Goal: Information Seeking & Learning: Learn about a topic

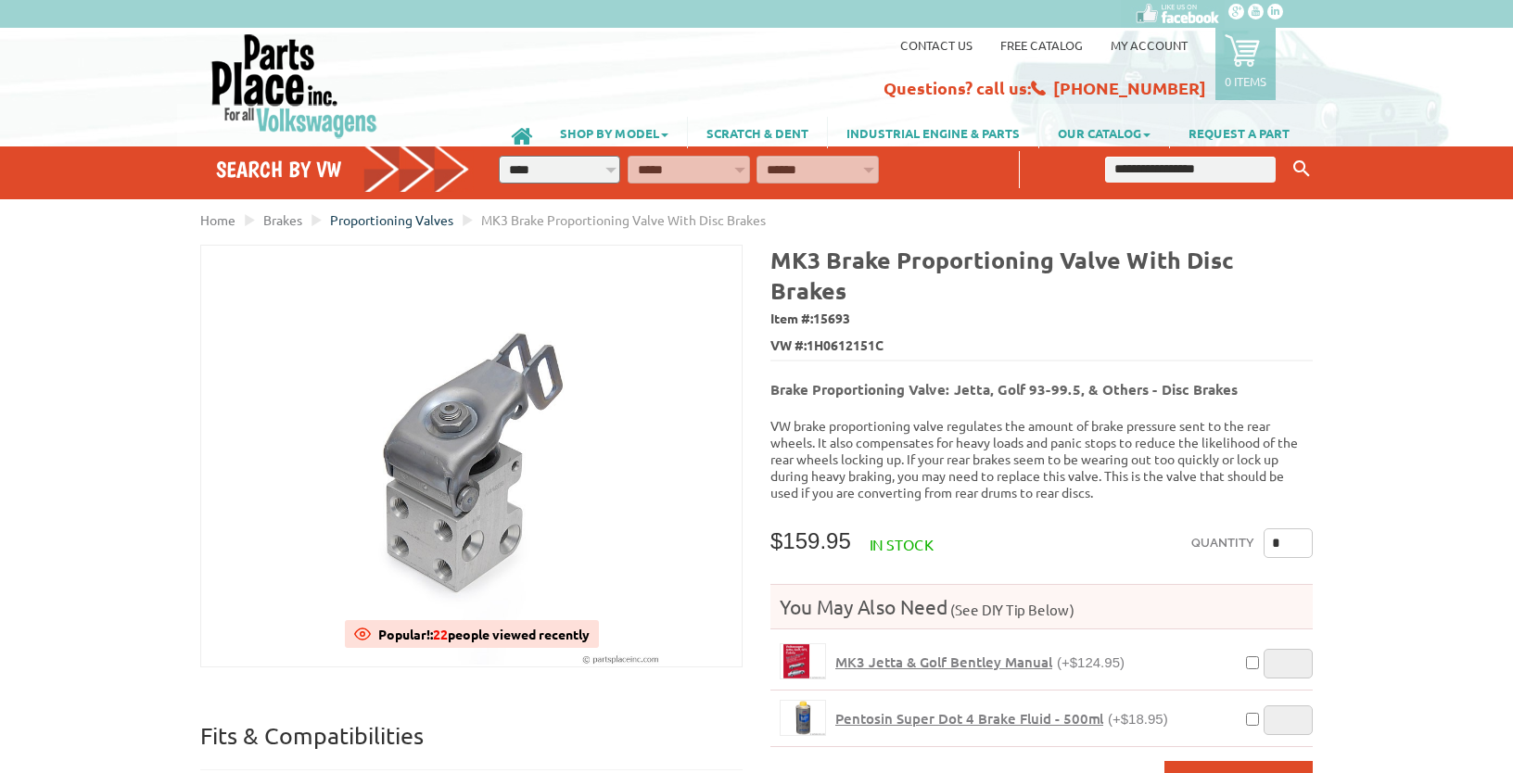
click at [377, 215] on span "Proportioning Valves" at bounding box center [391, 219] width 123 height 17
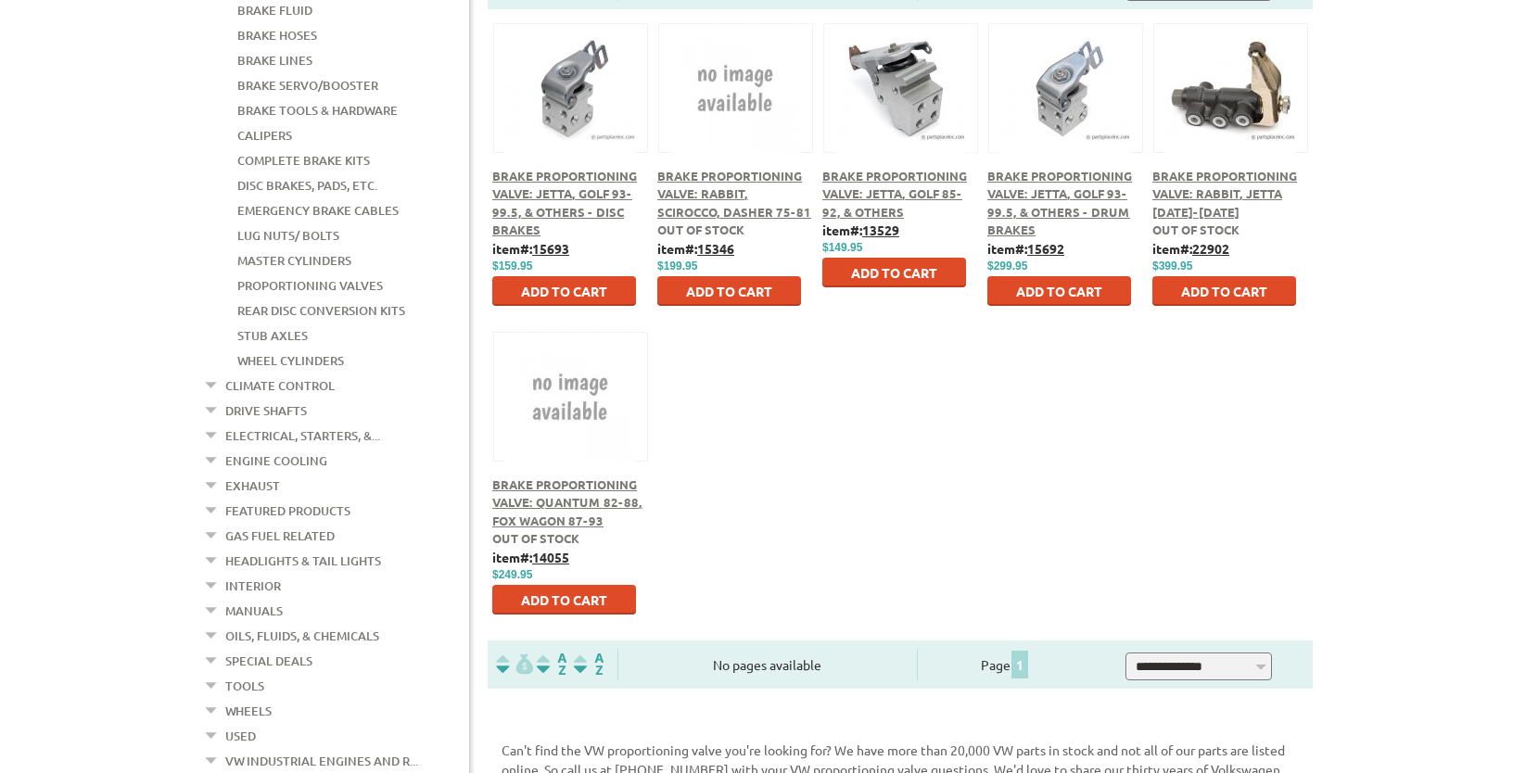
scroll to position [489, 0]
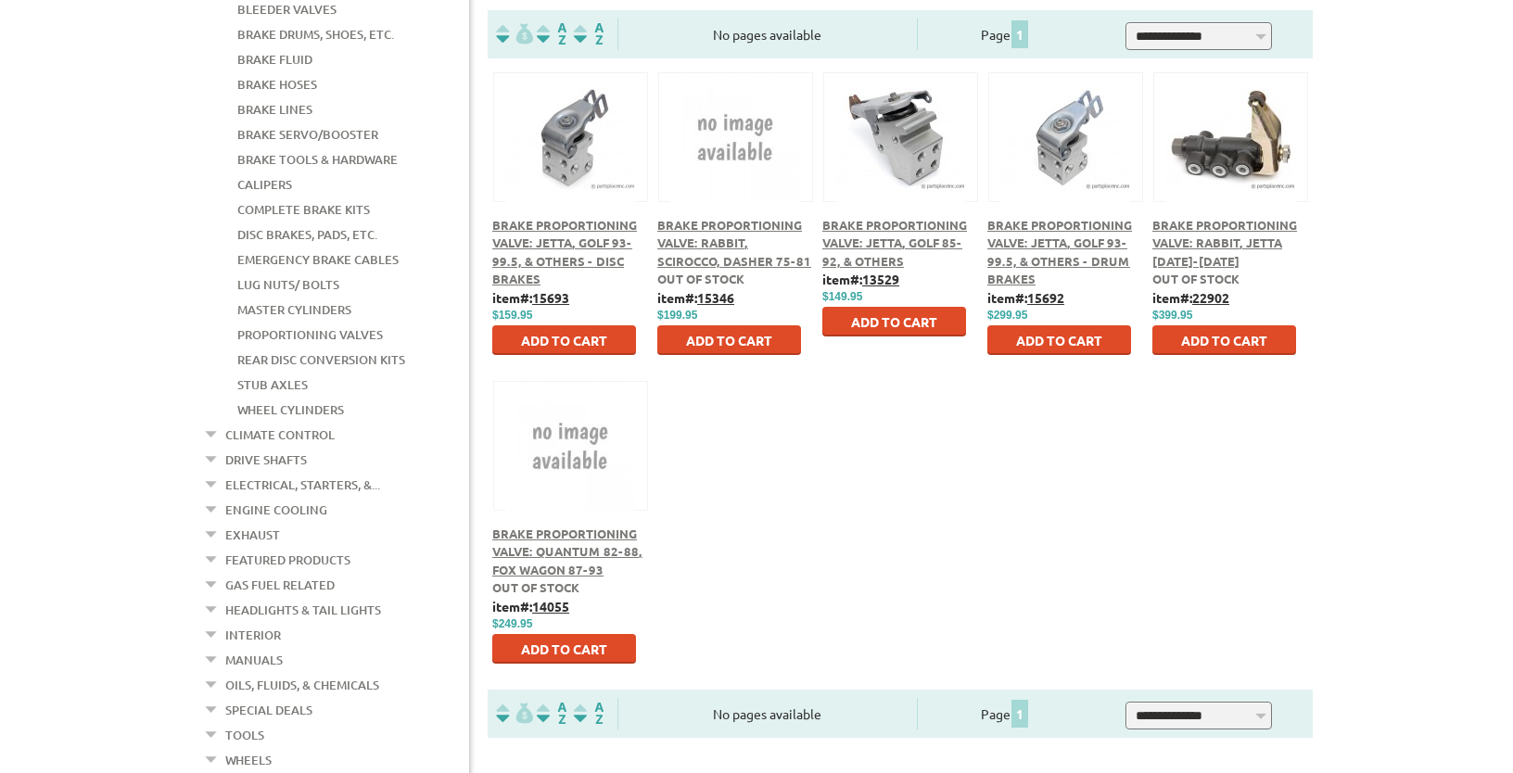
click at [1224, 241] on span "Brake Proportioning Valve: Rabbit, Jetta [DATE]-[DATE]" at bounding box center [1224, 243] width 145 height 52
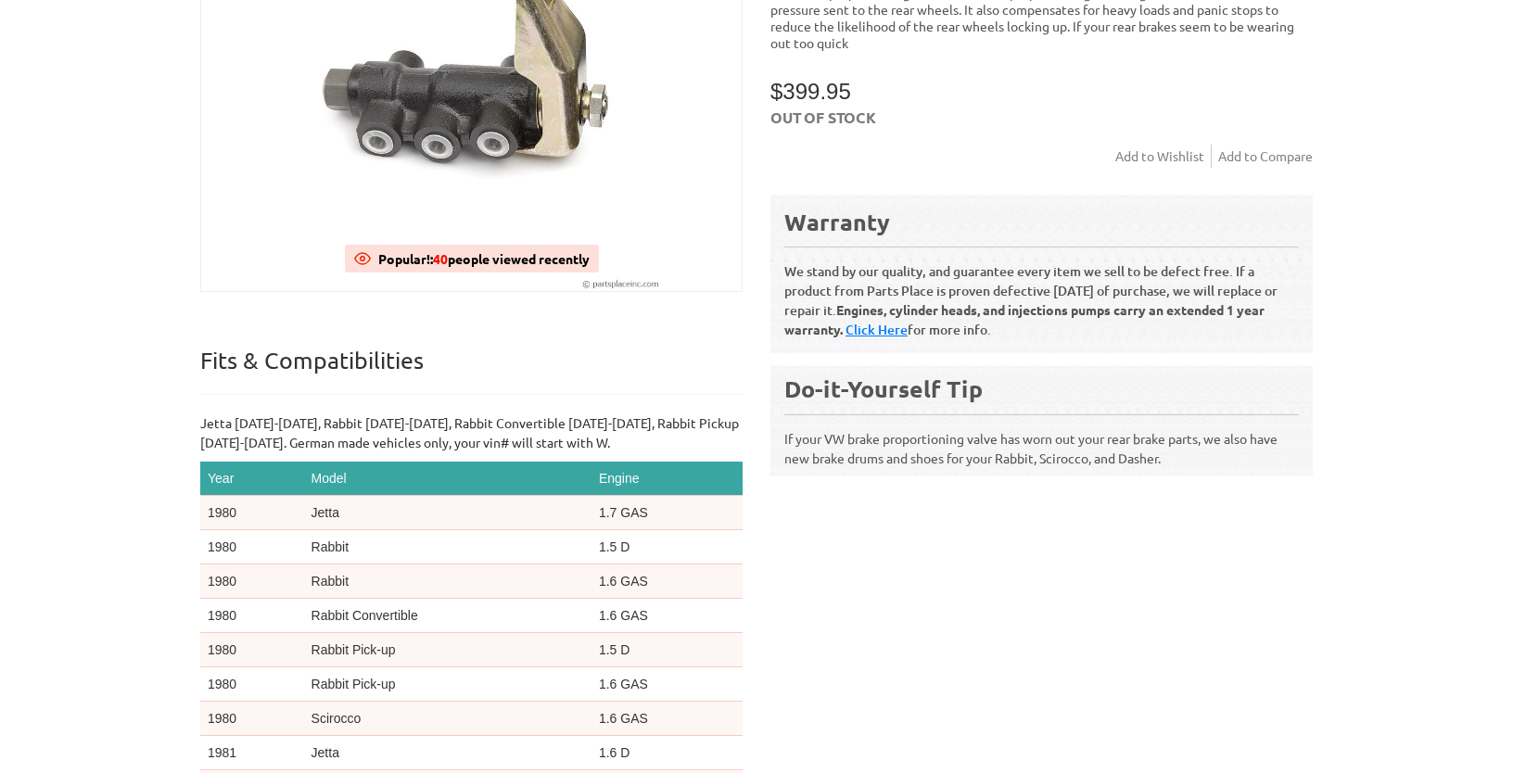
scroll to position [489, 0]
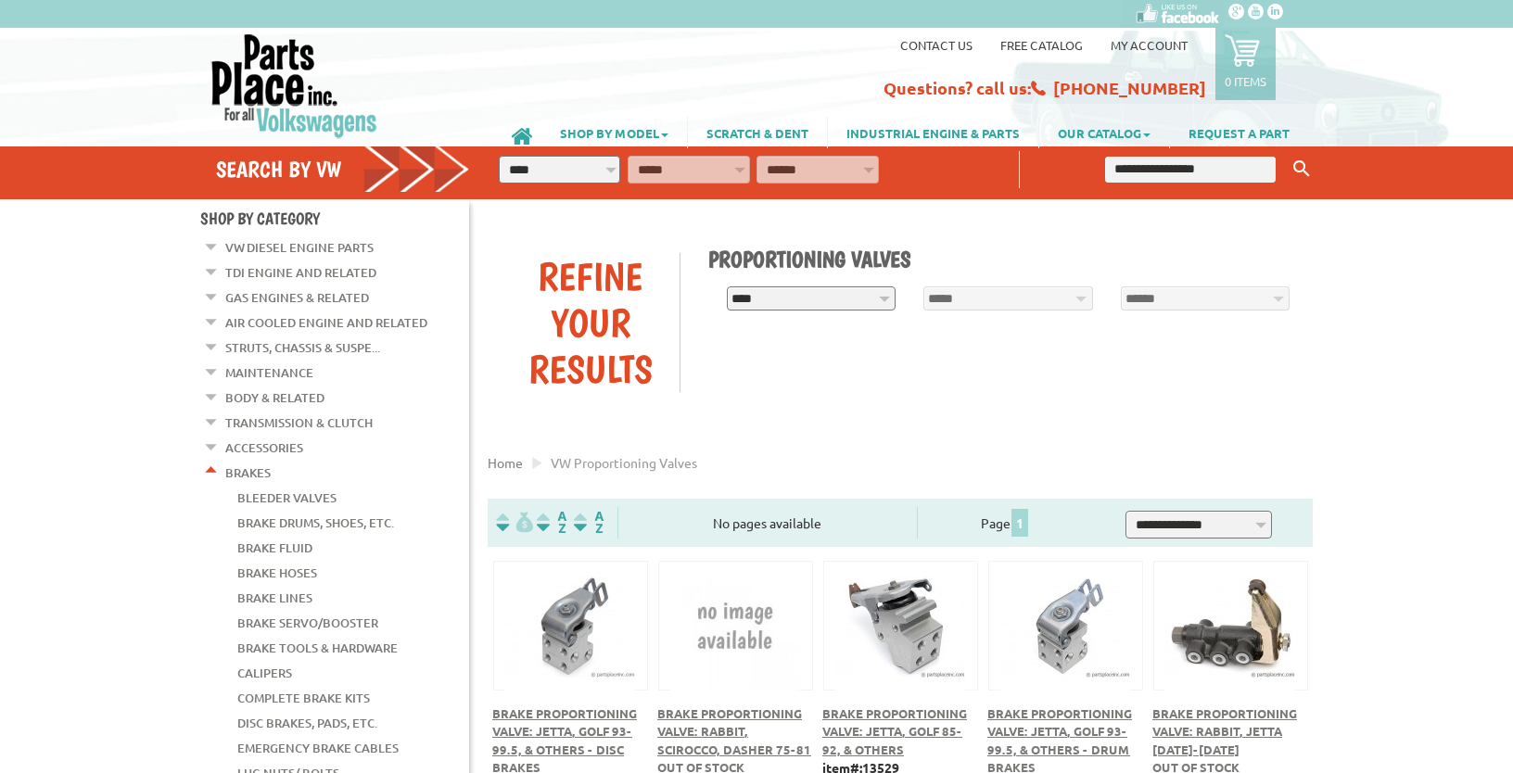
scroll to position [489, 0]
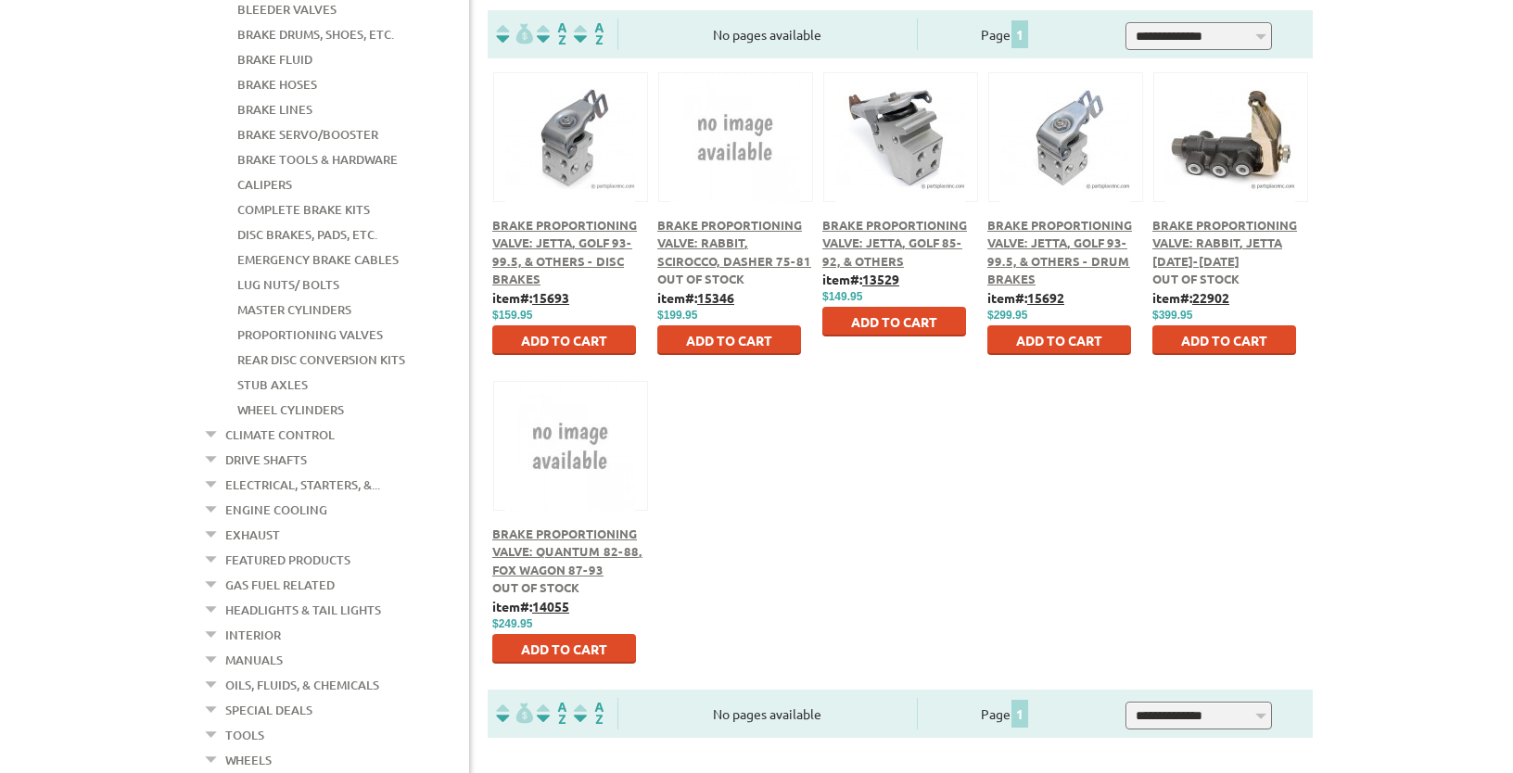
click at [1089, 258] on span "Brake Proportioning Valve: Jetta, Golf 93-99.5, & Others - Drum Brakes" at bounding box center [1059, 252] width 145 height 70
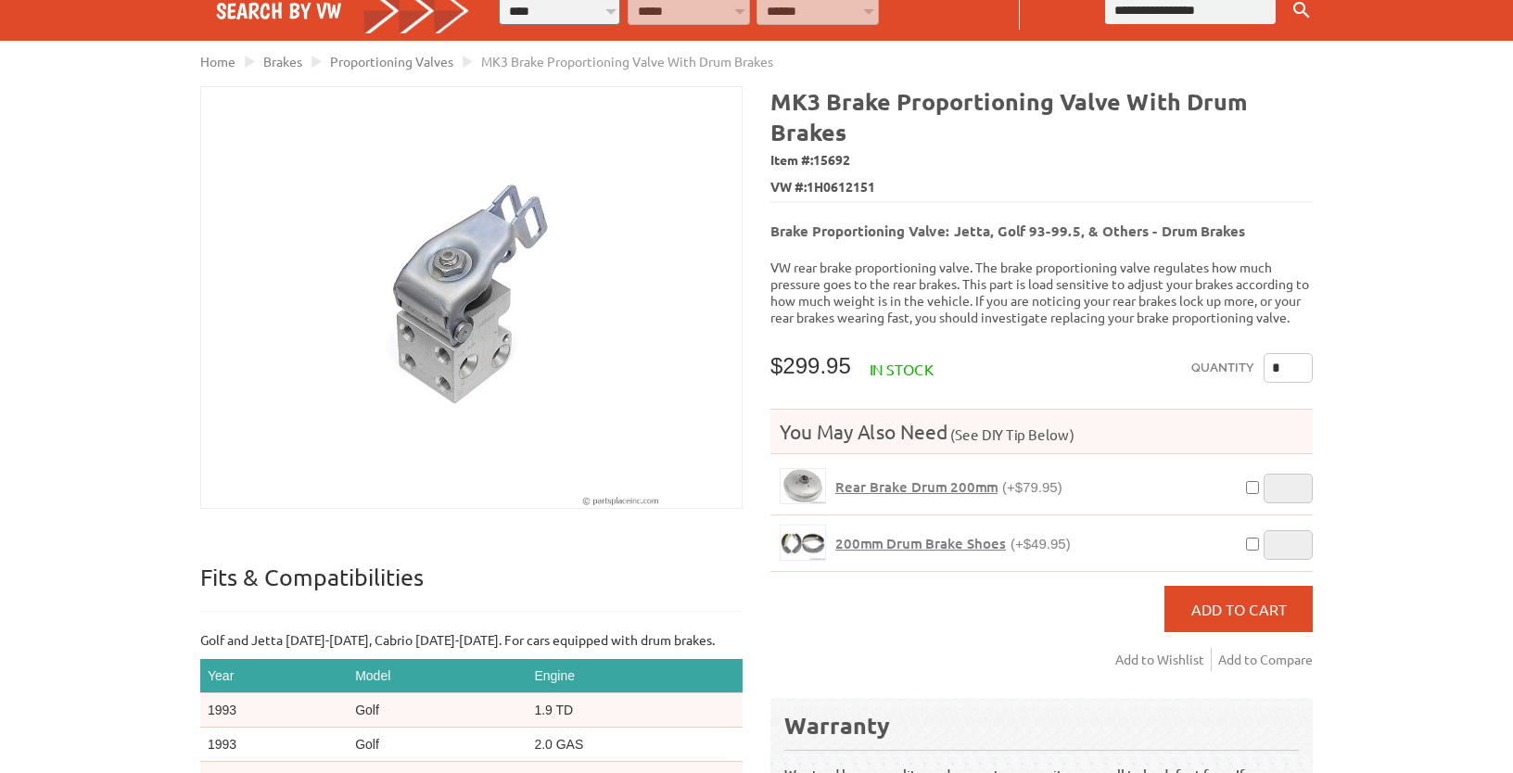
scroll to position [195, 0]
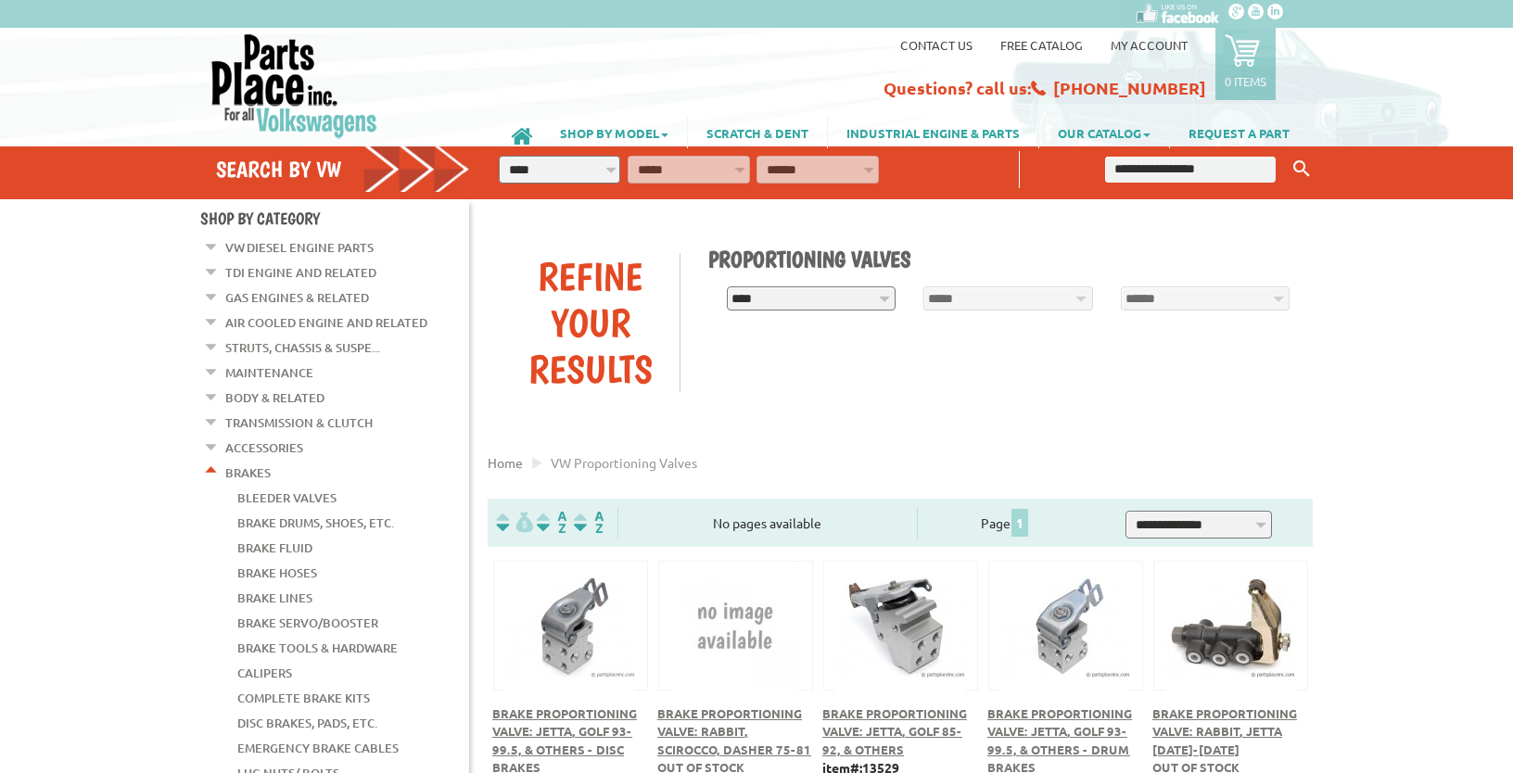
scroll to position [489, 0]
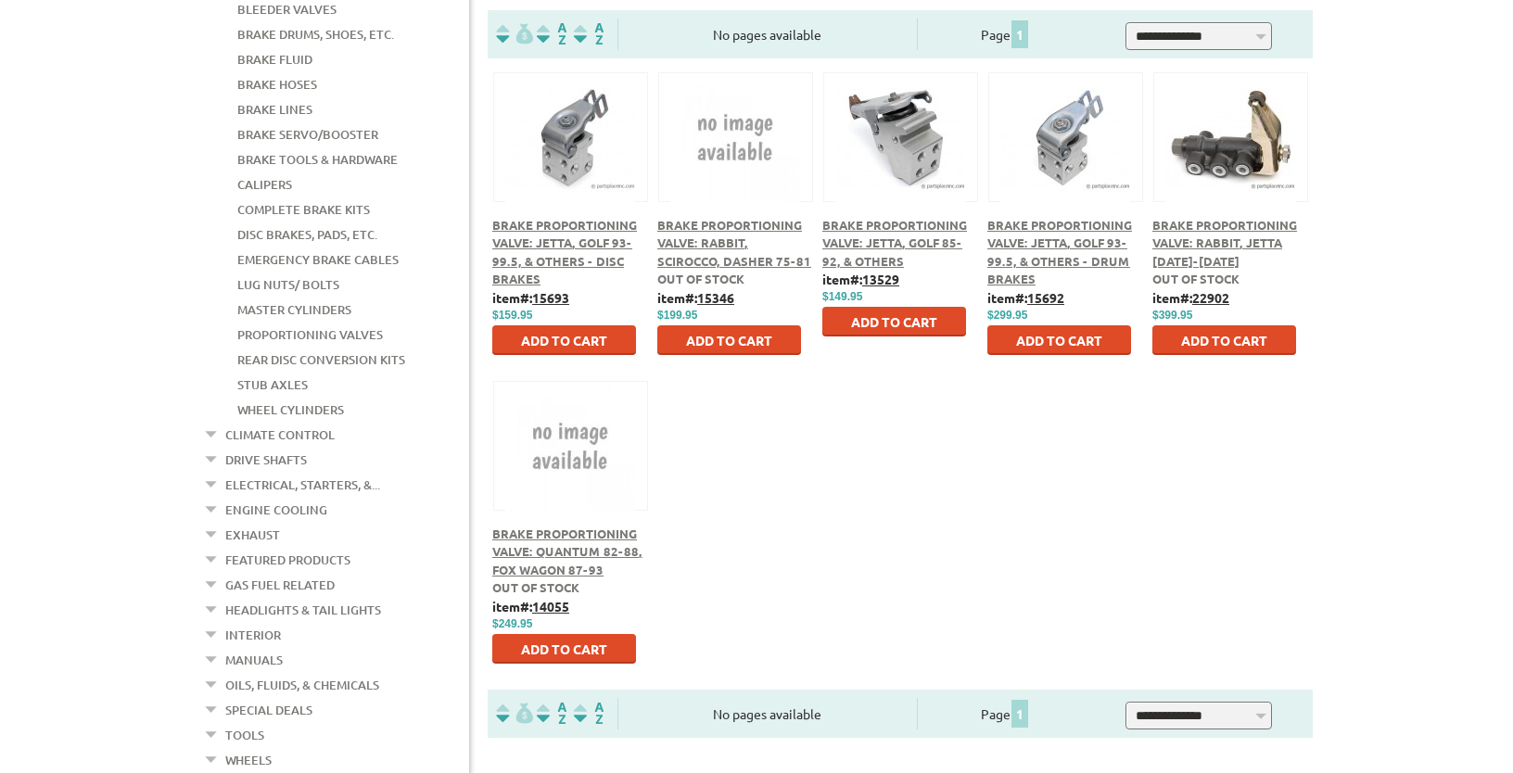
click at [705, 267] on span "Brake Proportioning Valve: Rabbit, Scirocco, Dasher 75-81" at bounding box center [734, 243] width 154 height 52
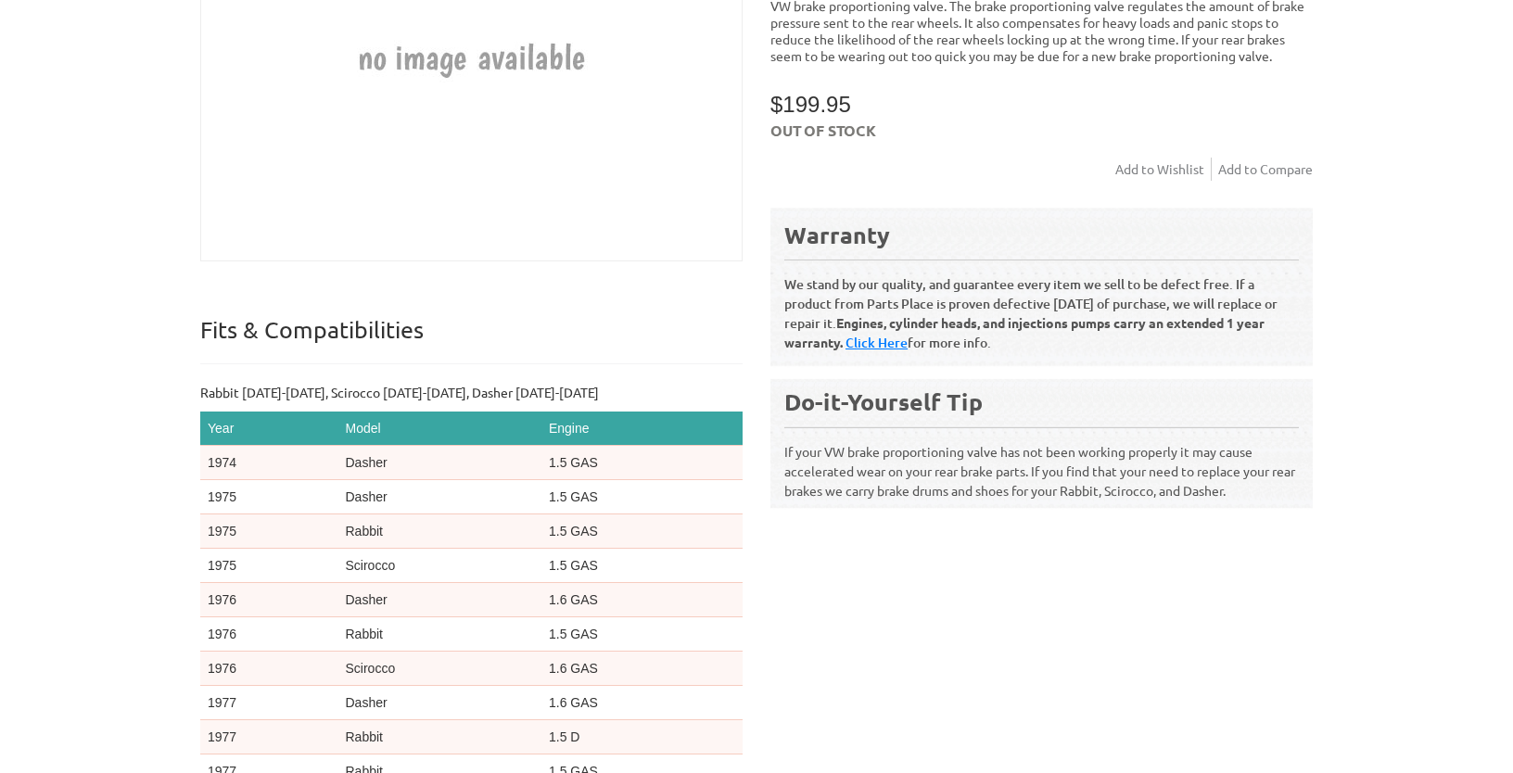
scroll to position [390, 0]
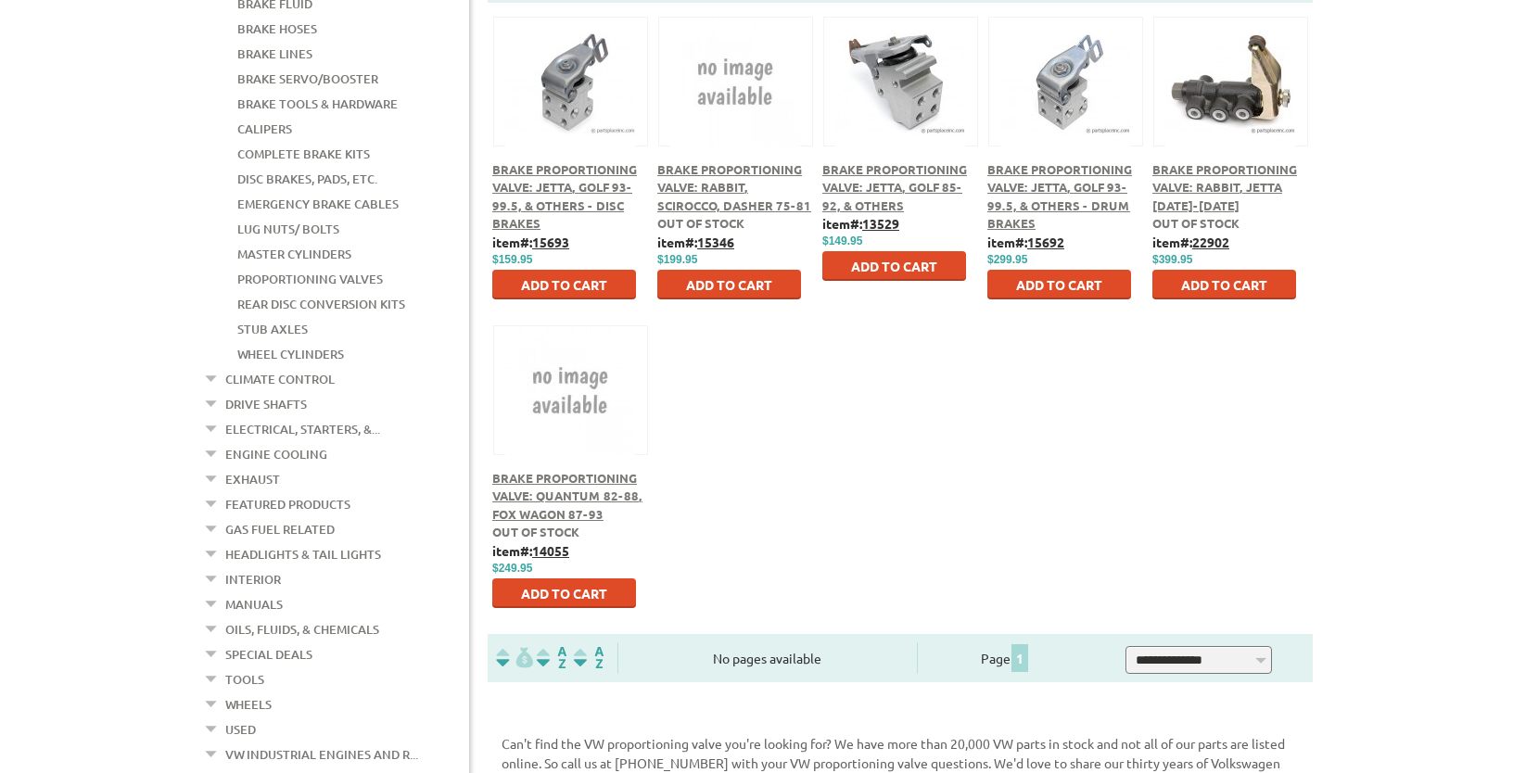
scroll to position [586, 0]
